Goal: Task Accomplishment & Management: Complete application form

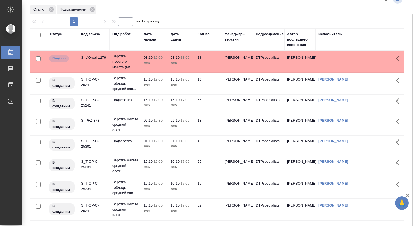
click at [194, 10] on div "Статус Подразделение" at bounding box center [217, 10] width 374 height 10
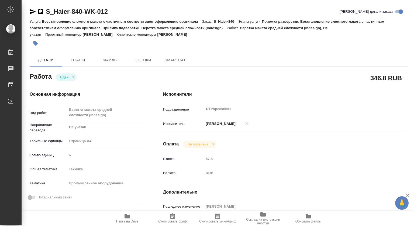
type textarea "x"
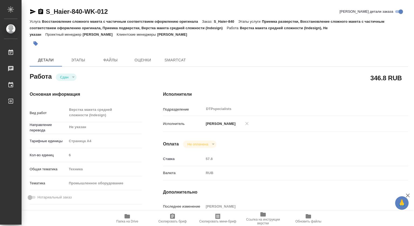
type textarea "x"
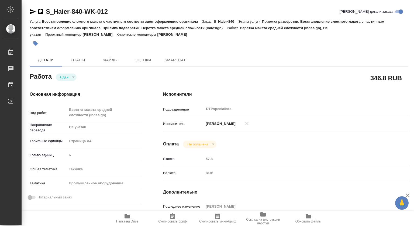
type textarea "x"
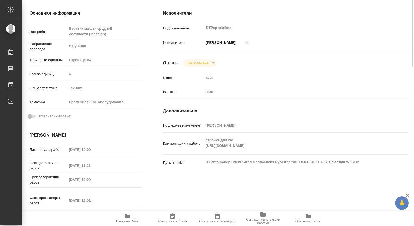
type textarea "x"
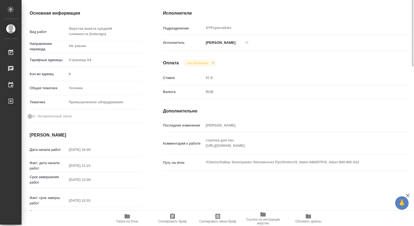
scroll to position [108, 0]
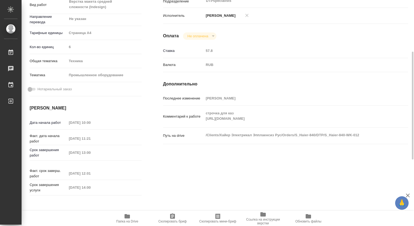
type textarea "x"
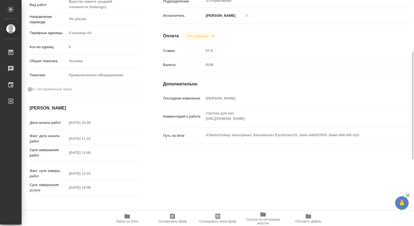
type textarea "x"
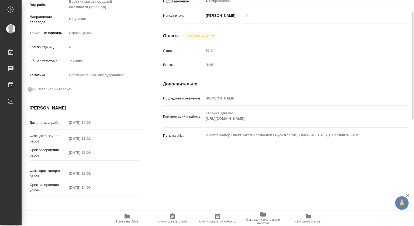
scroll to position [0, 0]
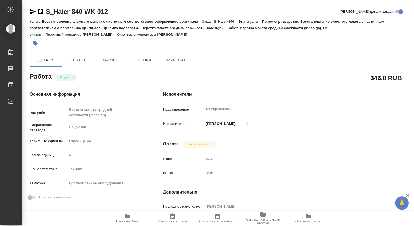
type textarea "x"
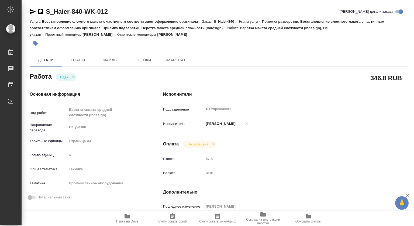
type textarea "x"
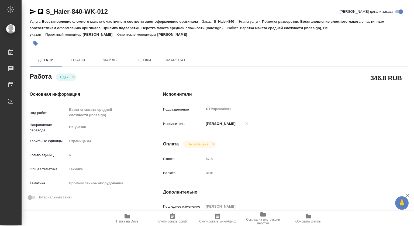
type textarea "x"
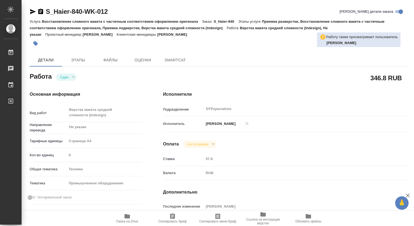
type textarea "x"
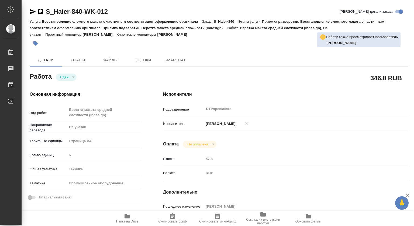
type textarea "x"
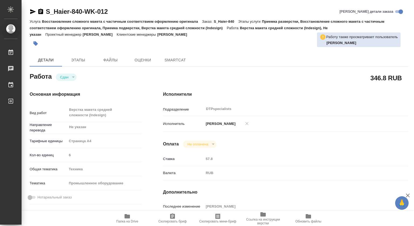
type textarea "x"
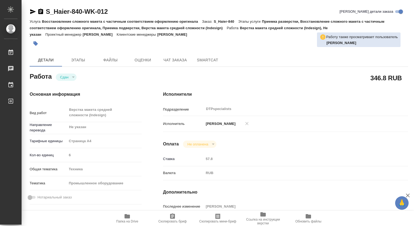
click at [129, 215] on icon "button" at bounding box center [127, 216] width 5 height 4
type textarea "x"
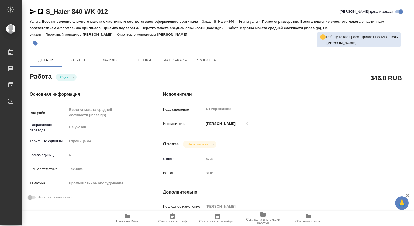
type textarea "x"
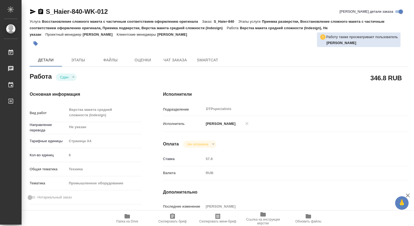
type textarea "x"
